Goal: Task Accomplishment & Management: Manage account settings

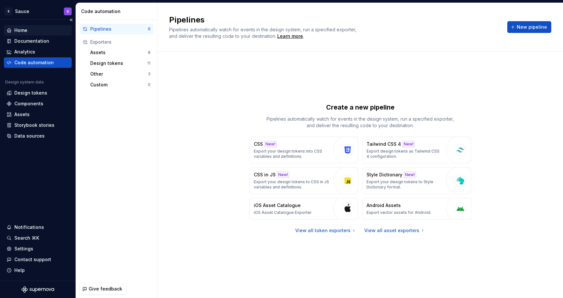
click at [21, 30] on div "Home" at bounding box center [20, 30] width 13 height 7
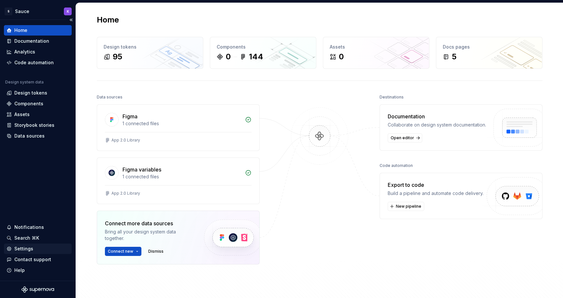
click at [26, 249] on div "Settings" at bounding box center [23, 248] width 19 height 7
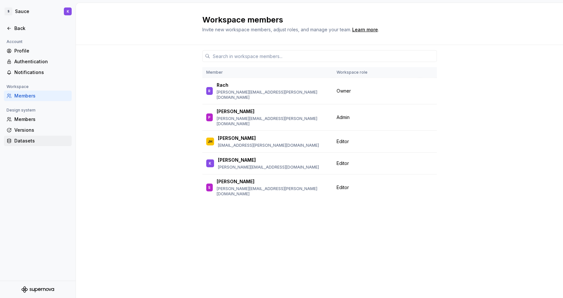
click at [25, 142] on div "Datasets" at bounding box center [41, 140] width 55 height 7
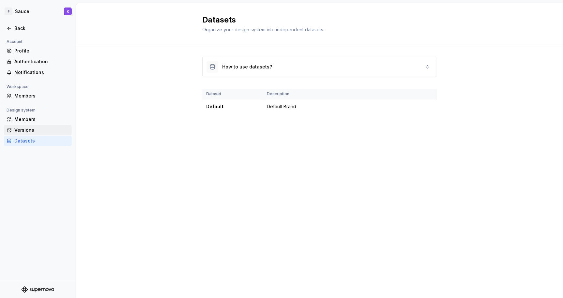
click at [24, 130] on div "Versions" at bounding box center [41, 130] width 55 height 7
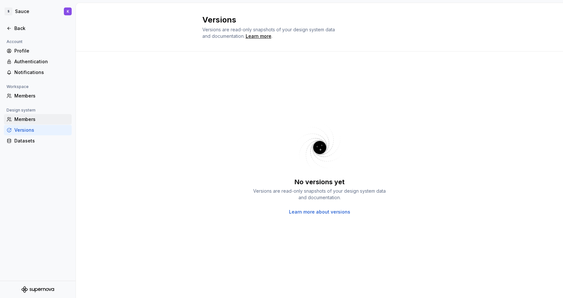
click at [24, 117] on div "Members" at bounding box center [41, 119] width 55 height 7
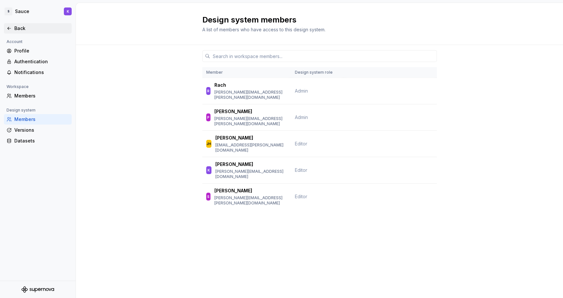
click at [19, 28] on div "Back" at bounding box center [41, 28] width 55 height 7
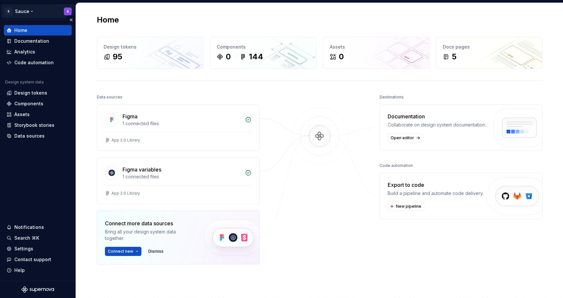
click at [23, 11] on html "S Sauce K Home Documentation Analytics Code automation Design system data Desig…" at bounding box center [281, 149] width 563 height 298
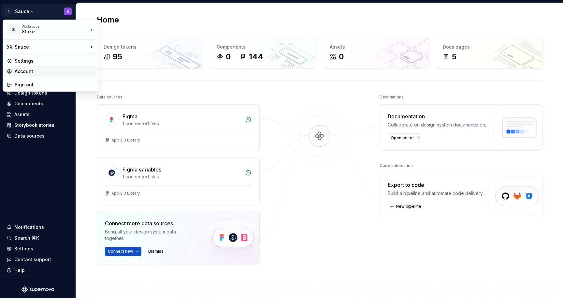
click at [30, 72] on div "Account" at bounding box center [55, 71] width 80 height 7
